Goal: Task Accomplishment & Management: Use online tool/utility

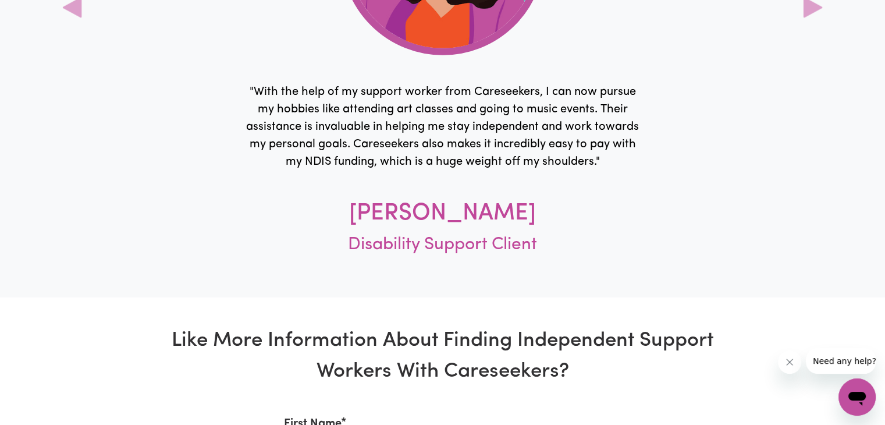
scroll to position [3518, 0]
click at [440, 257] on p "Disability Support Client" at bounding box center [442, 249] width 461 height 40
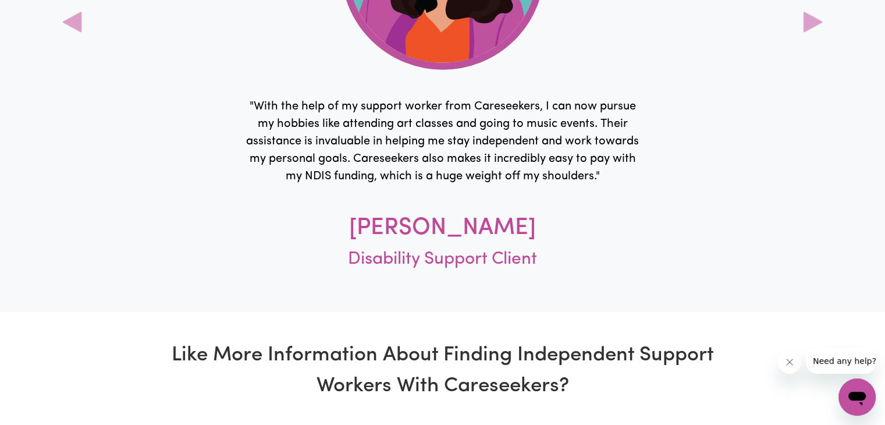
scroll to position [3491, 0]
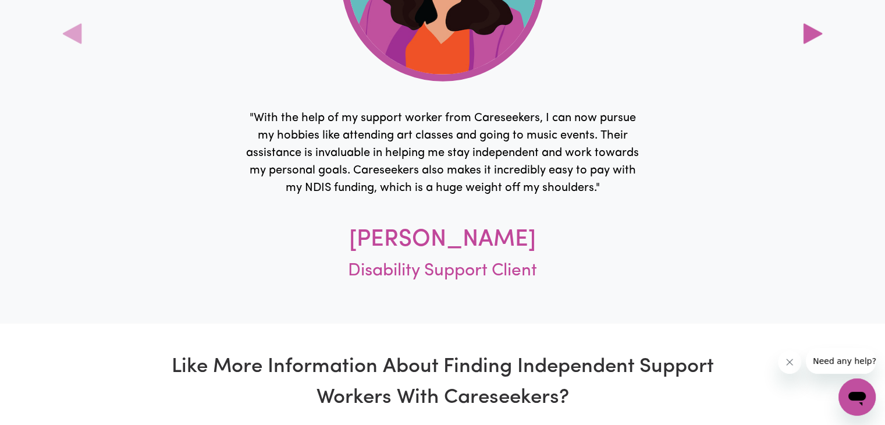
click at [813, 30] on icon at bounding box center [812, 34] width 19 height 20
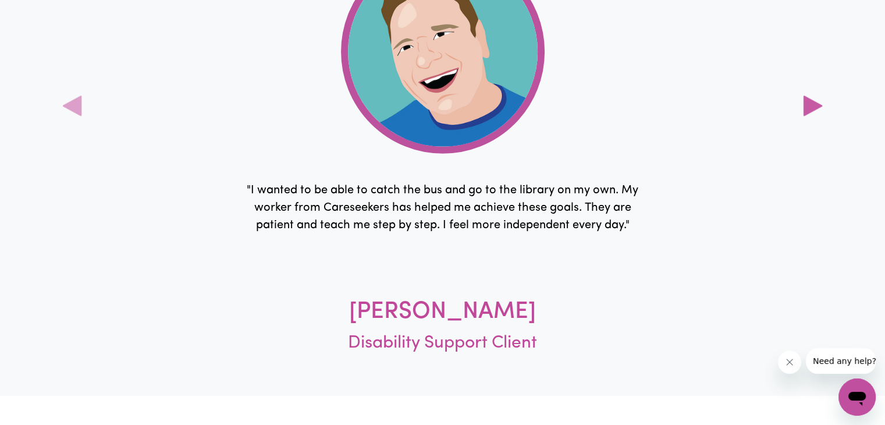
scroll to position [3414, 0]
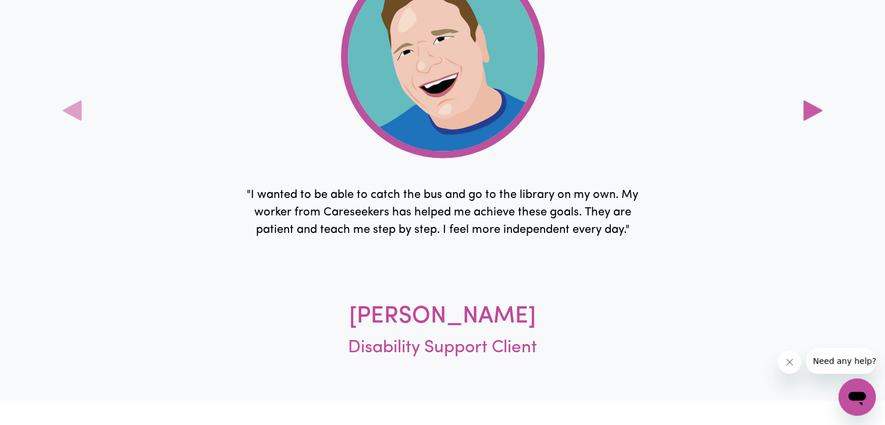
click at [803, 106] on icon at bounding box center [812, 111] width 19 height 20
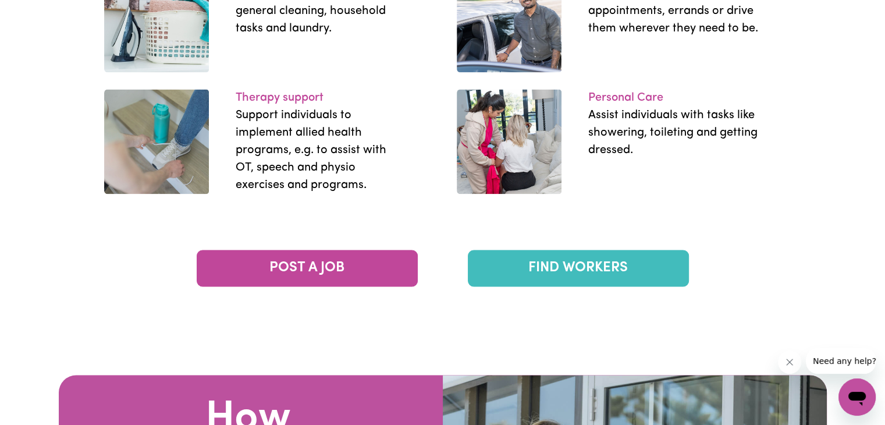
scroll to position [1825, 0]
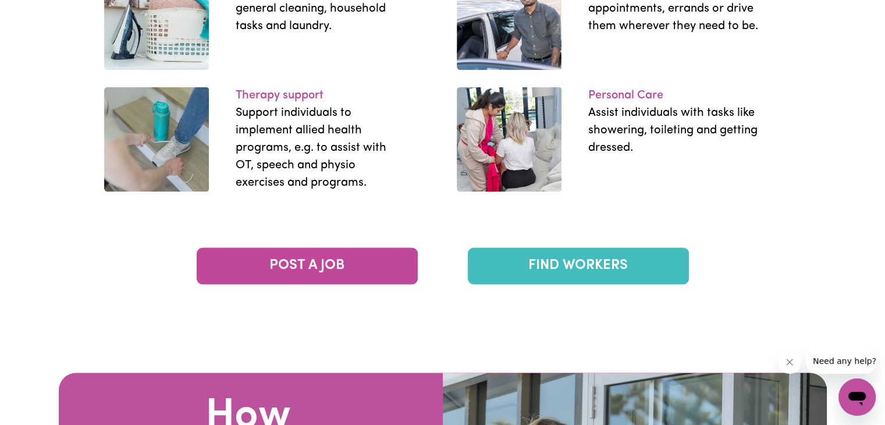
click at [583, 262] on link "FIND WORKERS" at bounding box center [578, 265] width 221 height 37
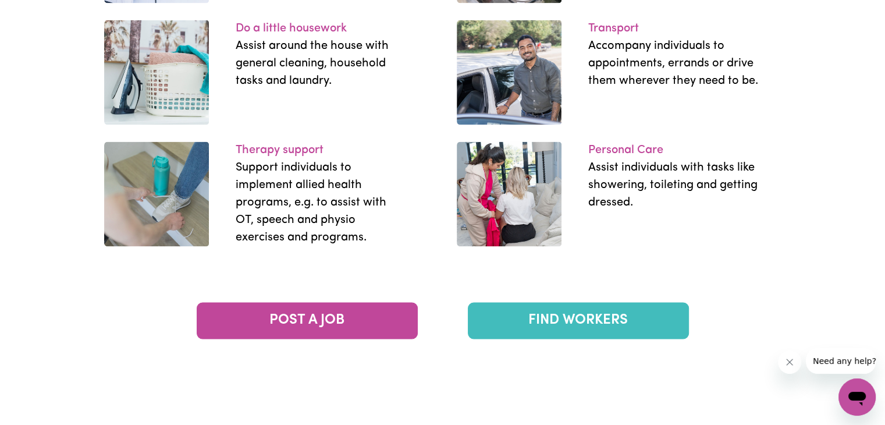
scroll to position [1769, 0]
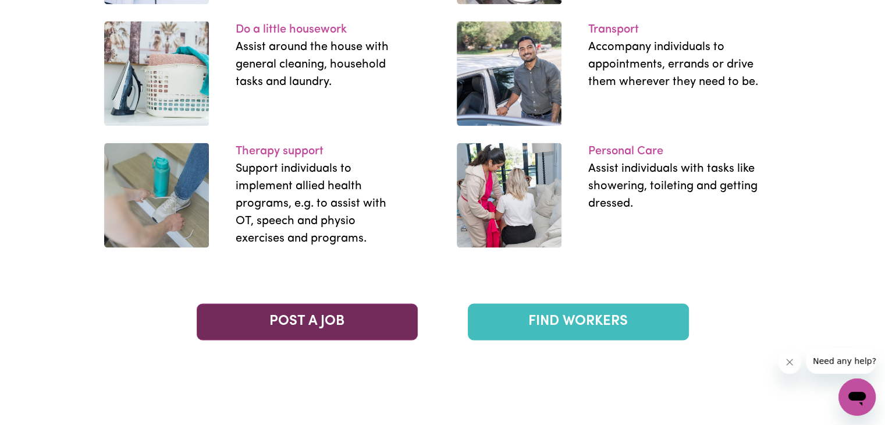
click at [305, 323] on link "POST A JOB" at bounding box center [307, 321] width 221 height 37
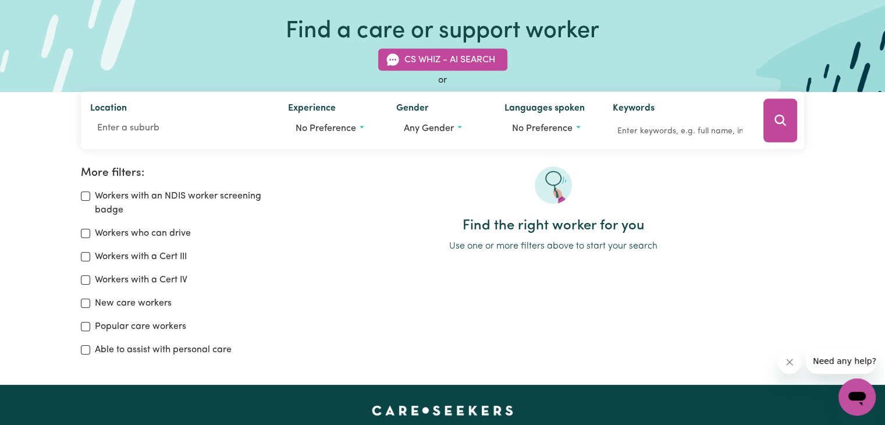
scroll to position [67, 0]
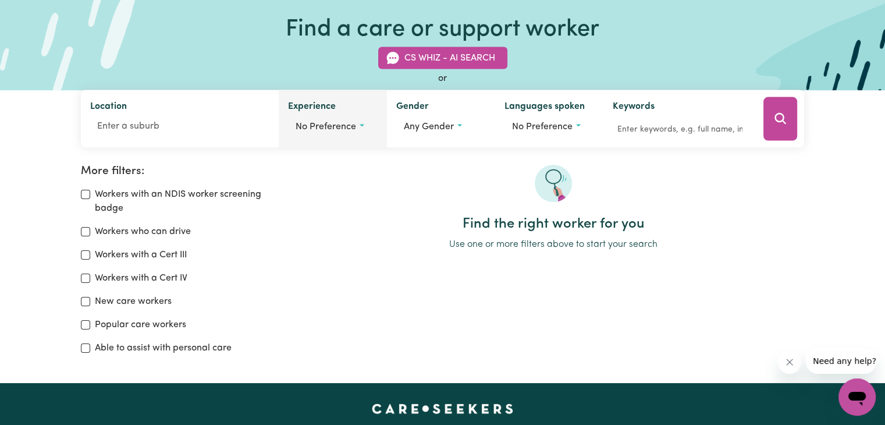
click at [361, 122] on button "No preference" at bounding box center [333, 127] width 90 height 22
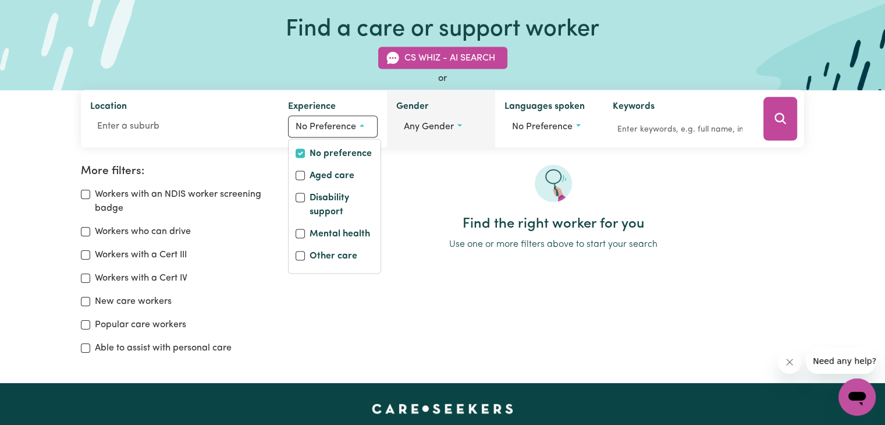
click at [427, 127] on span "Any gender" at bounding box center [429, 126] width 50 height 9
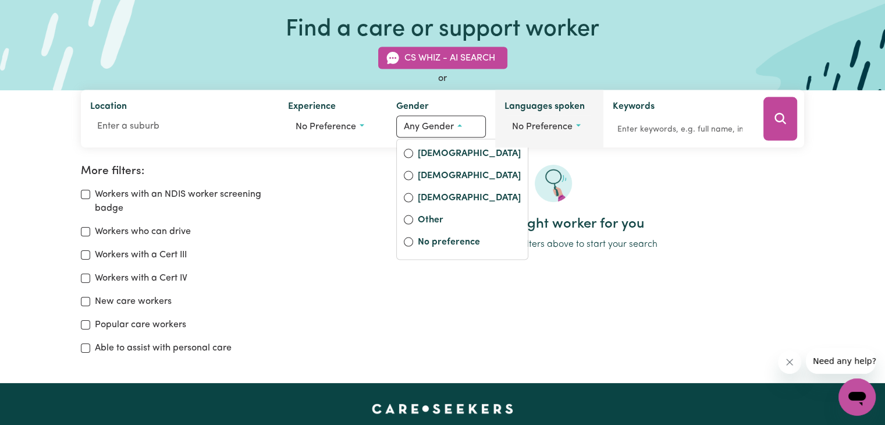
click at [527, 126] on span "No preference" at bounding box center [542, 126] width 60 height 9
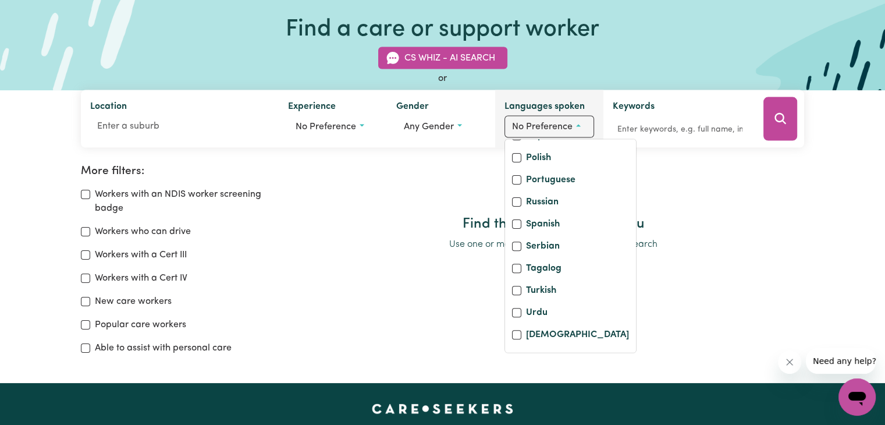
scroll to position [507, 0]
click at [774, 120] on icon "Search" at bounding box center [780, 119] width 14 height 14
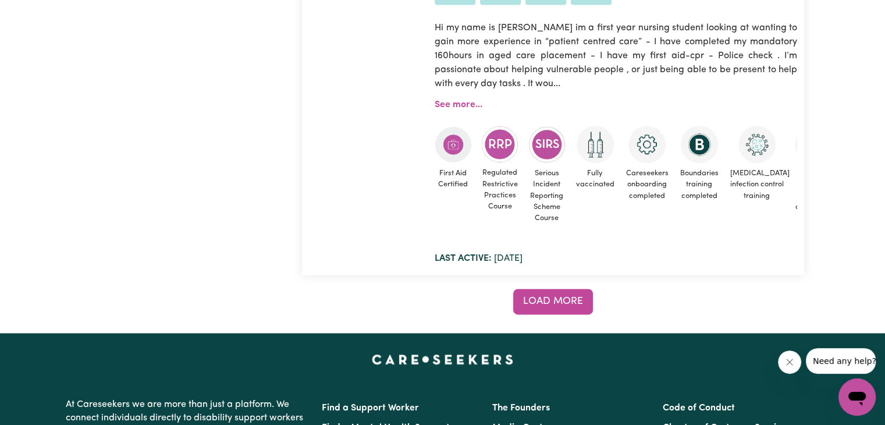
scroll to position [10630, 0]
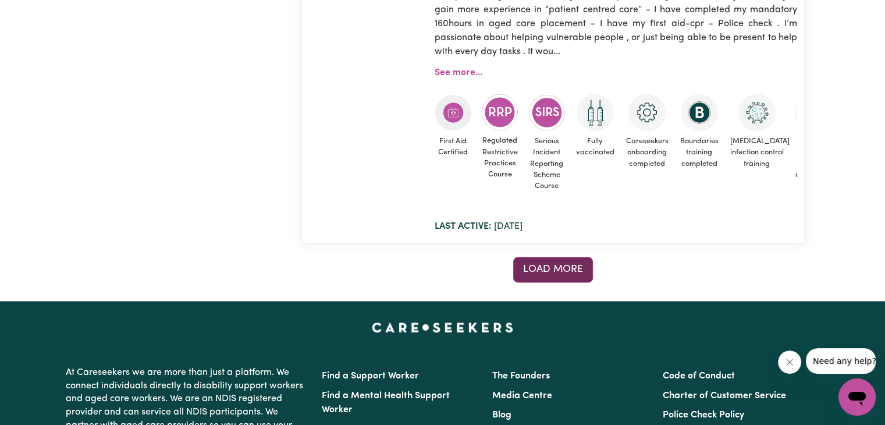
click at [583, 269] on button "Load more" at bounding box center [553, 270] width 80 height 26
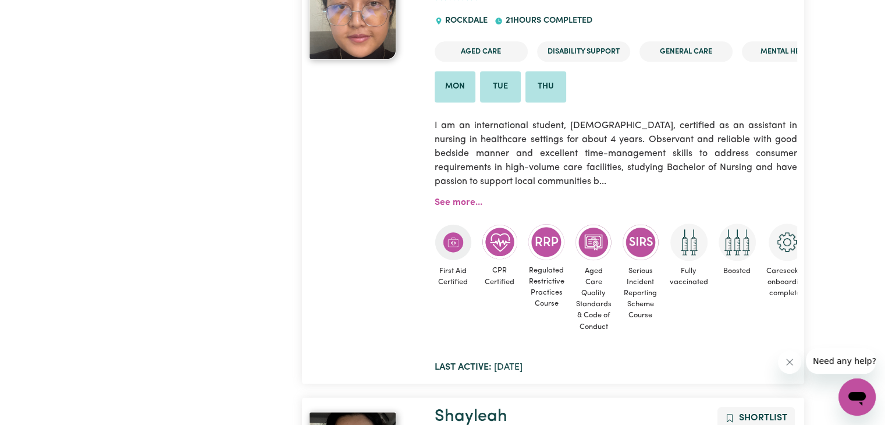
scroll to position [10061, 0]
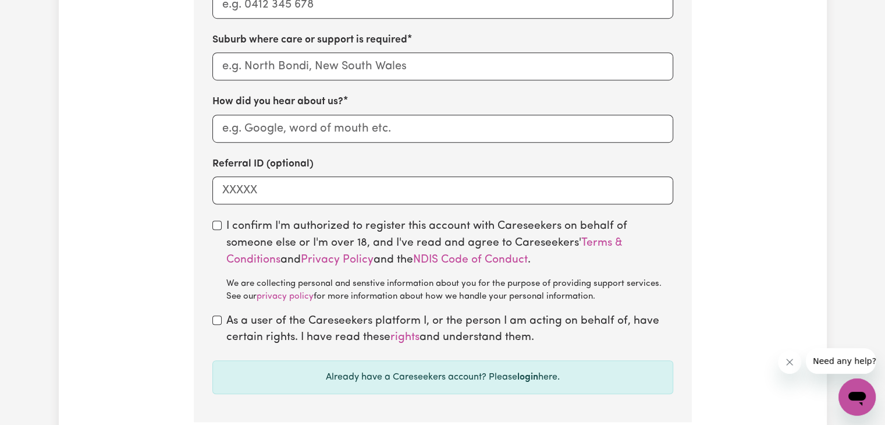
scroll to position [786, 0]
